Goal: Find specific page/section: Find specific page/section

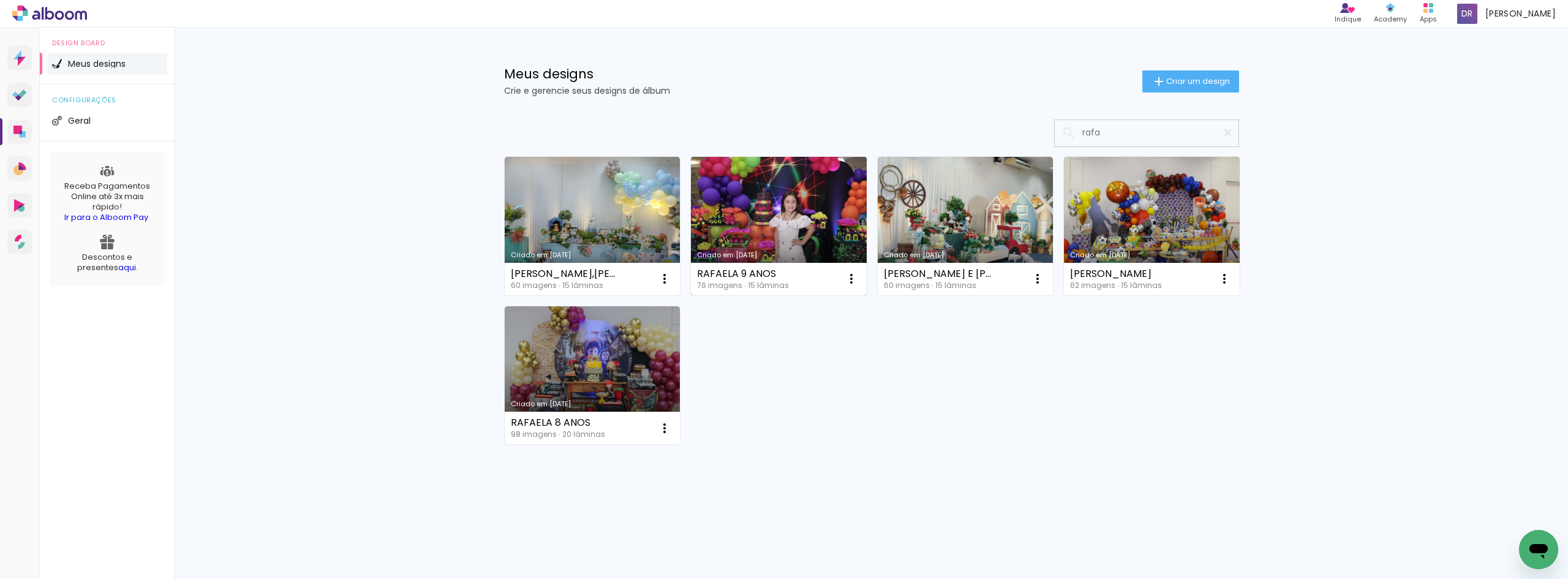
type input "rafa"
type paper-input "rafa"
click at [791, 214] on link "Criado em [DATE]" at bounding box center [779, 226] width 176 height 139
